Goal: Task Accomplishment & Management: Use online tool/utility

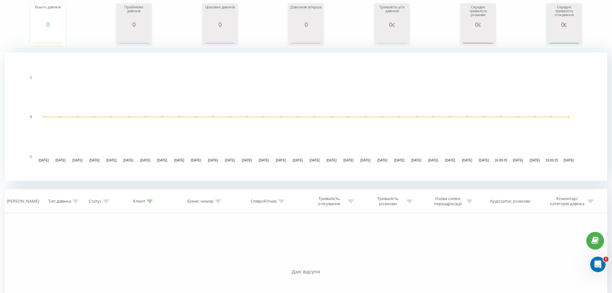
scroll to position [96, 0]
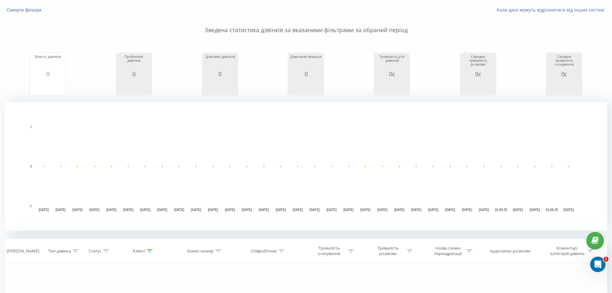
scroll to position [30, 0]
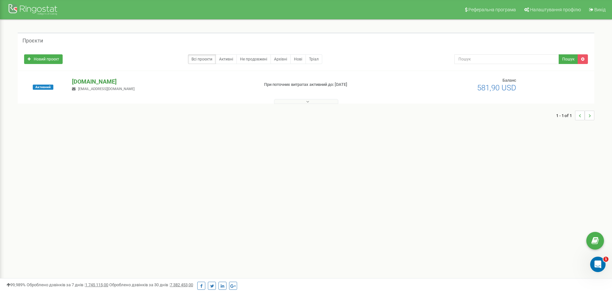
click at [96, 82] on p "[DOMAIN_NAME]" at bounding box center [163, 81] width 182 height 8
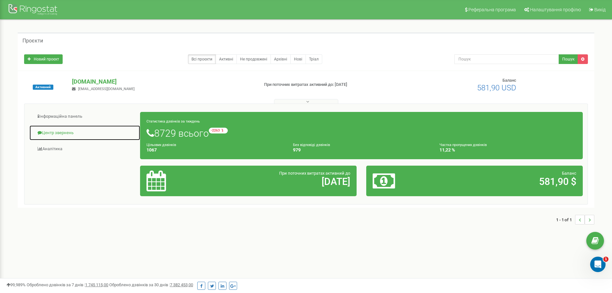
click at [83, 132] on link "Центр звернень" at bounding box center [84, 133] width 111 height 16
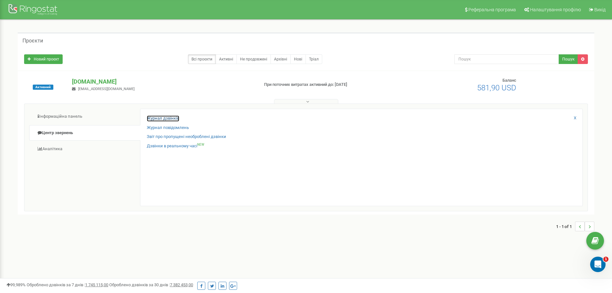
click at [160, 117] on link "Журнал дзвінків" at bounding box center [163, 118] width 32 height 6
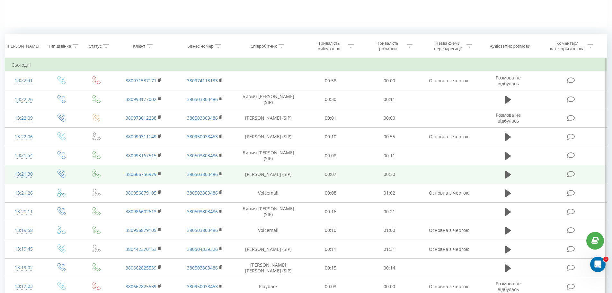
scroll to position [161, 0]
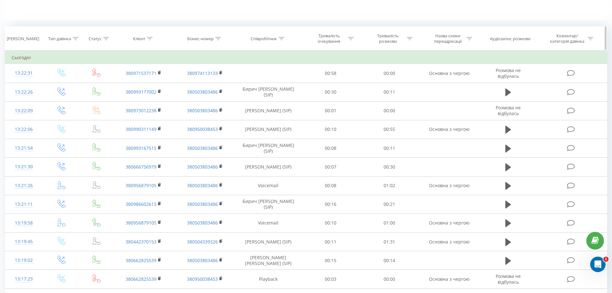
click at [280, 42] on th "Співробітник" at bounding box center [269, 39] width 66 height 24
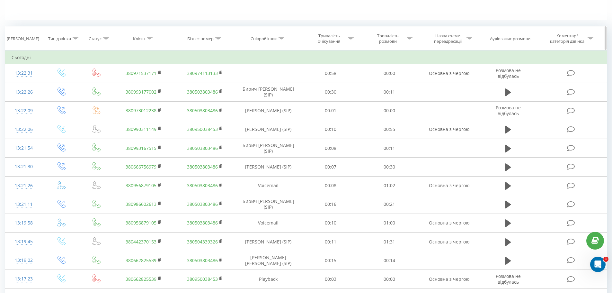
click at [280, 36] on div at bounding box center [282, 38] width 6 height 5
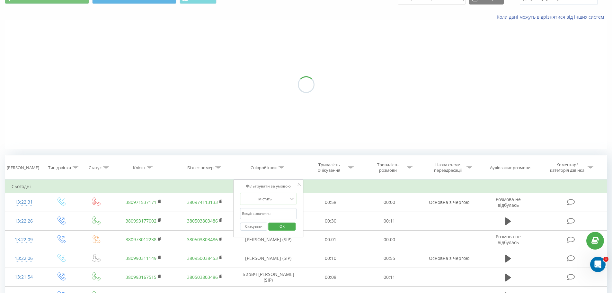
scroll to position [0, 0]
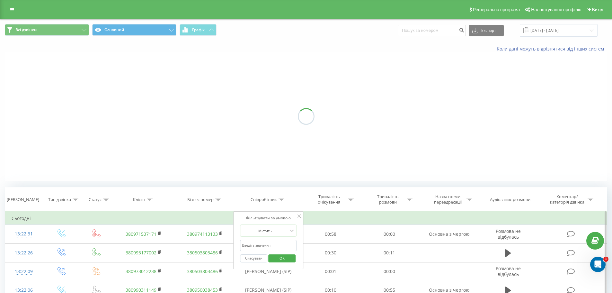
click at [263, 244] on input "text" at bounding box center [268, 245] width 57 height 11
type input "похила"
click at [279, 258] on span "OK" at bounding box center [282, 258] width 18 height 10
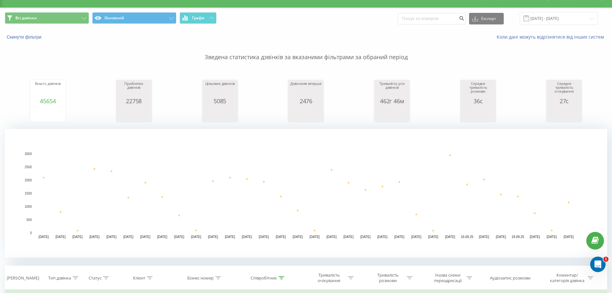
scroll to position [129, 0]
